Goal: Task Accomplishment & Management: Manage account settings

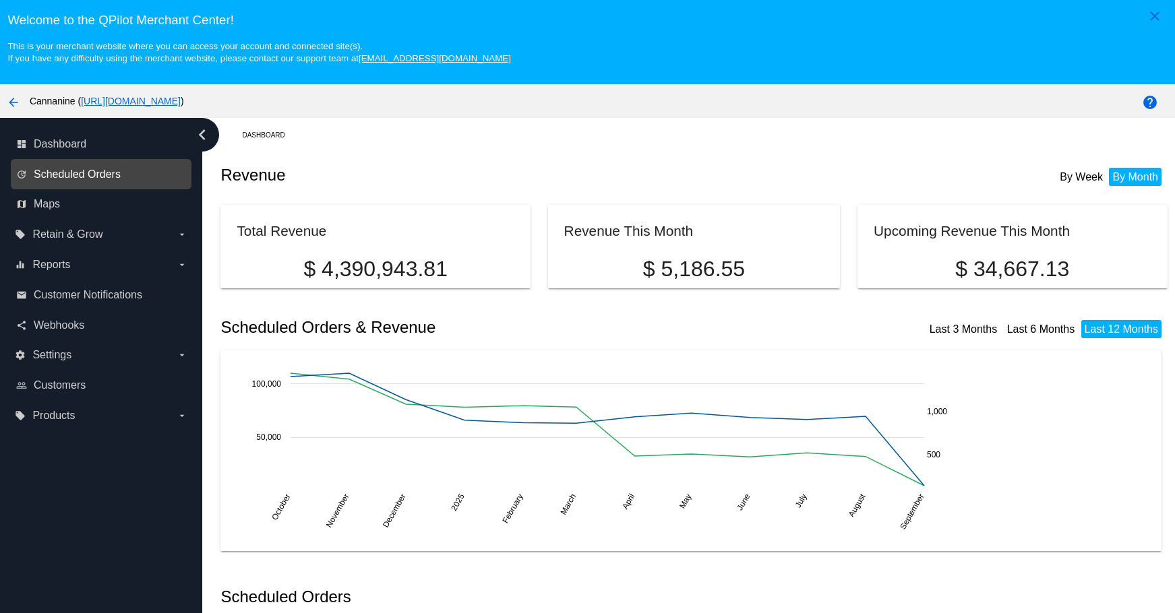
click at [98, 177] on span "Scheduled Orders" at bounding box center [77, 175] width 87 height 12
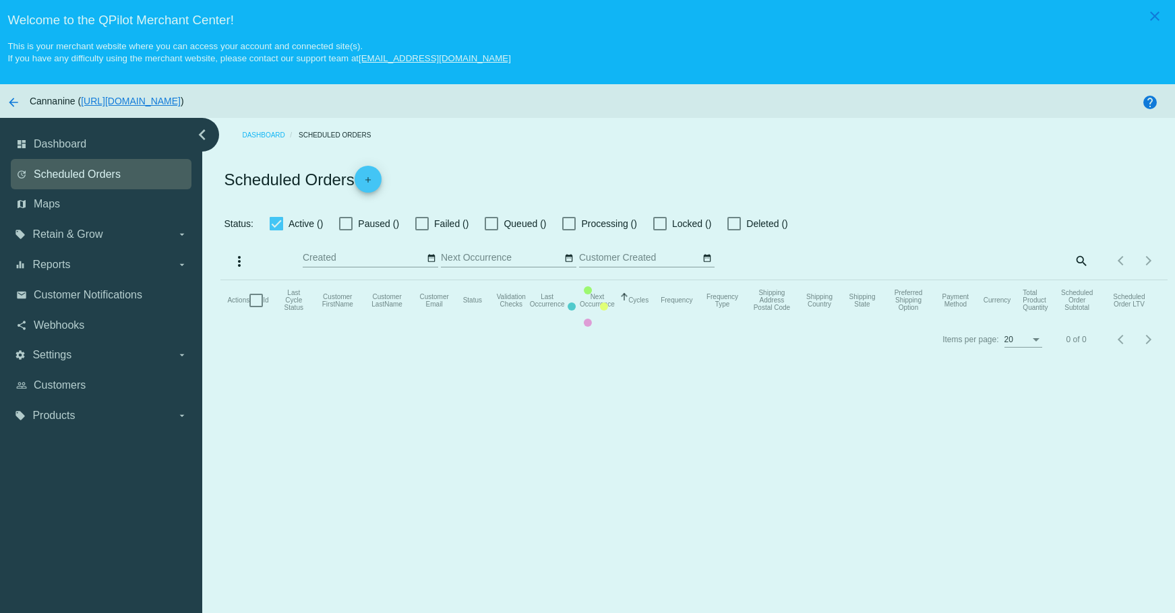
checkbox input "true"
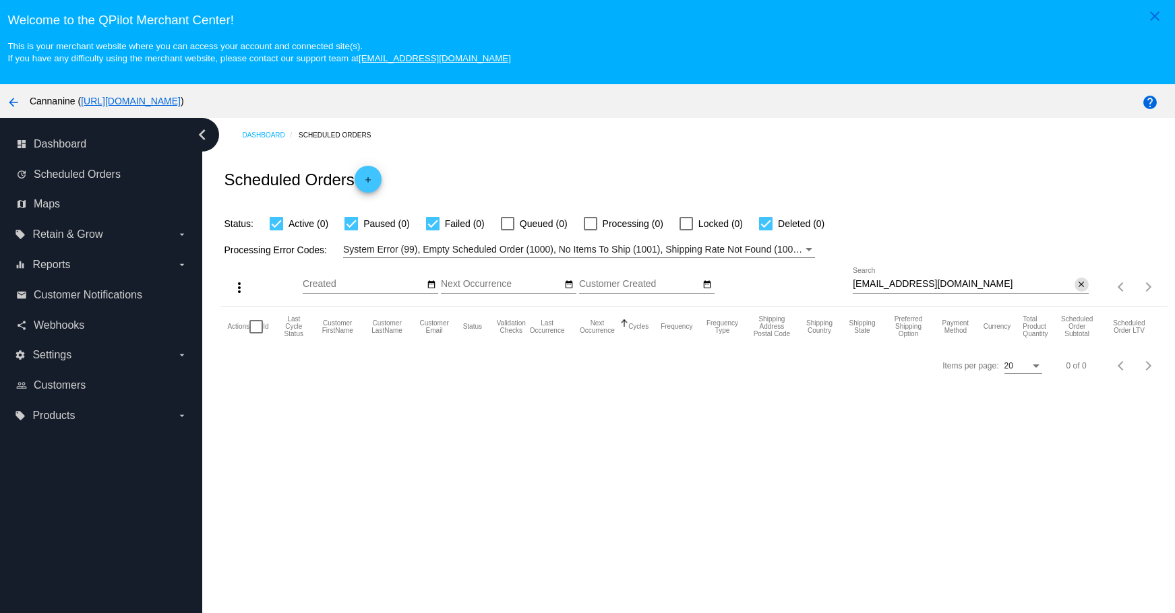
click at [1077, 284] on mat-icon "close" at bounding box center [1081, 285] width 9 height 11
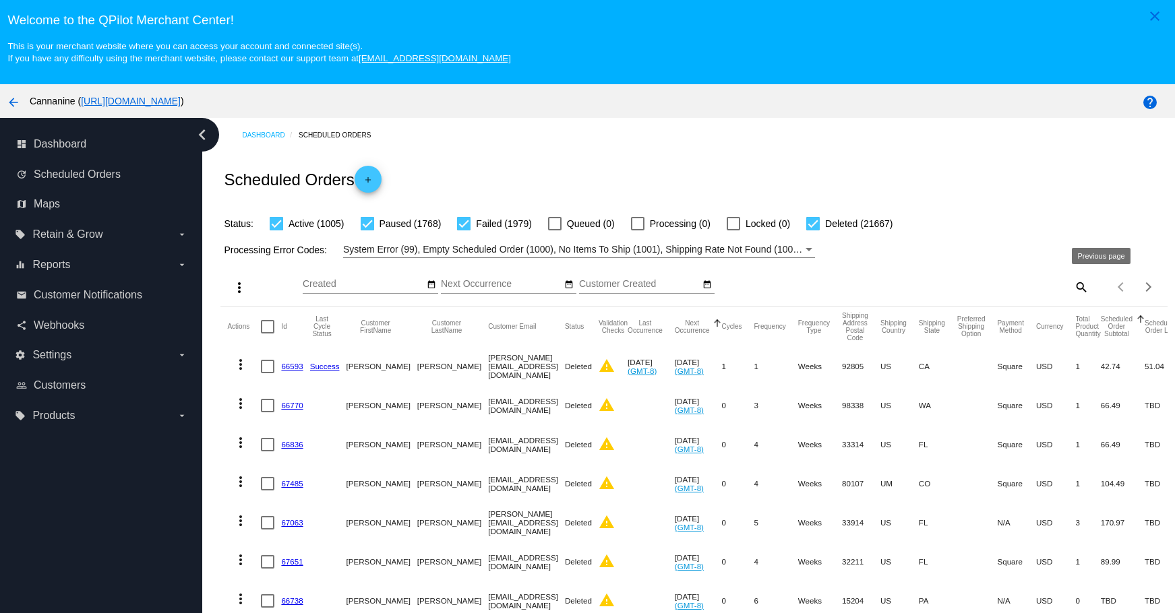
click at [1073, 286] on mat-icon "search" at bounding box center [1081, 286] width 16 height 21
click at [974, 282] on input "Search" at bounding box center [971, 284] width 236 height 11
paste input "[EMAIL_ADDRESS][DOMAIN_NAME]"
type input "[EMAIL_ADDRESS][DOMAIN_NAME]"
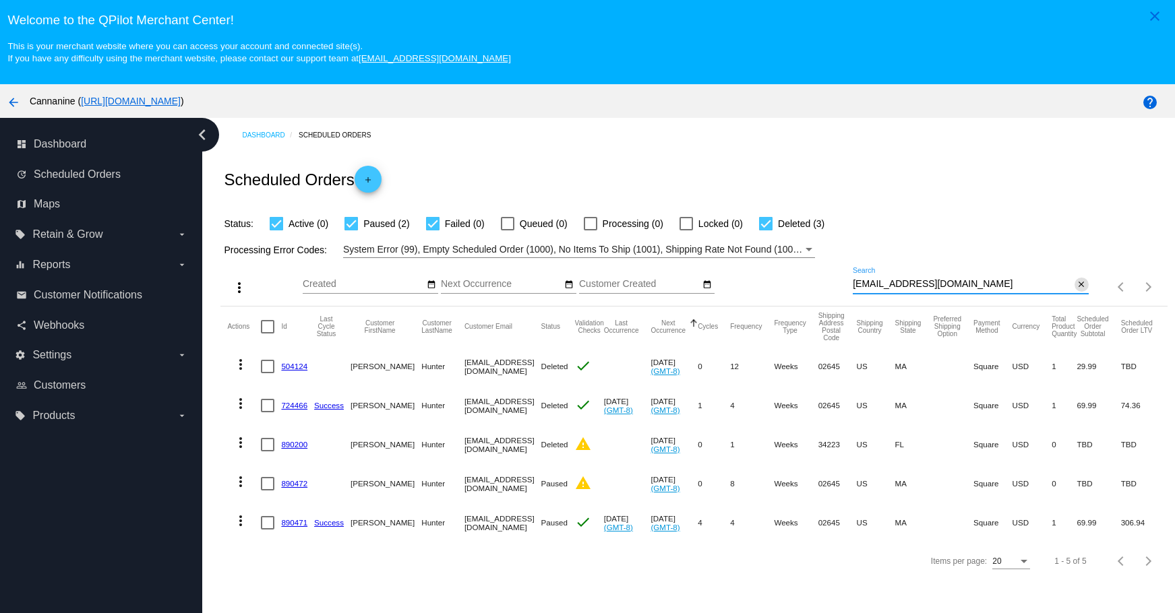
click at [1077, 282] on mat-icon "close" at bounding box center [1081, 285] width 9 height 11
